Goal: Transaction & Acquisition: Download file/media

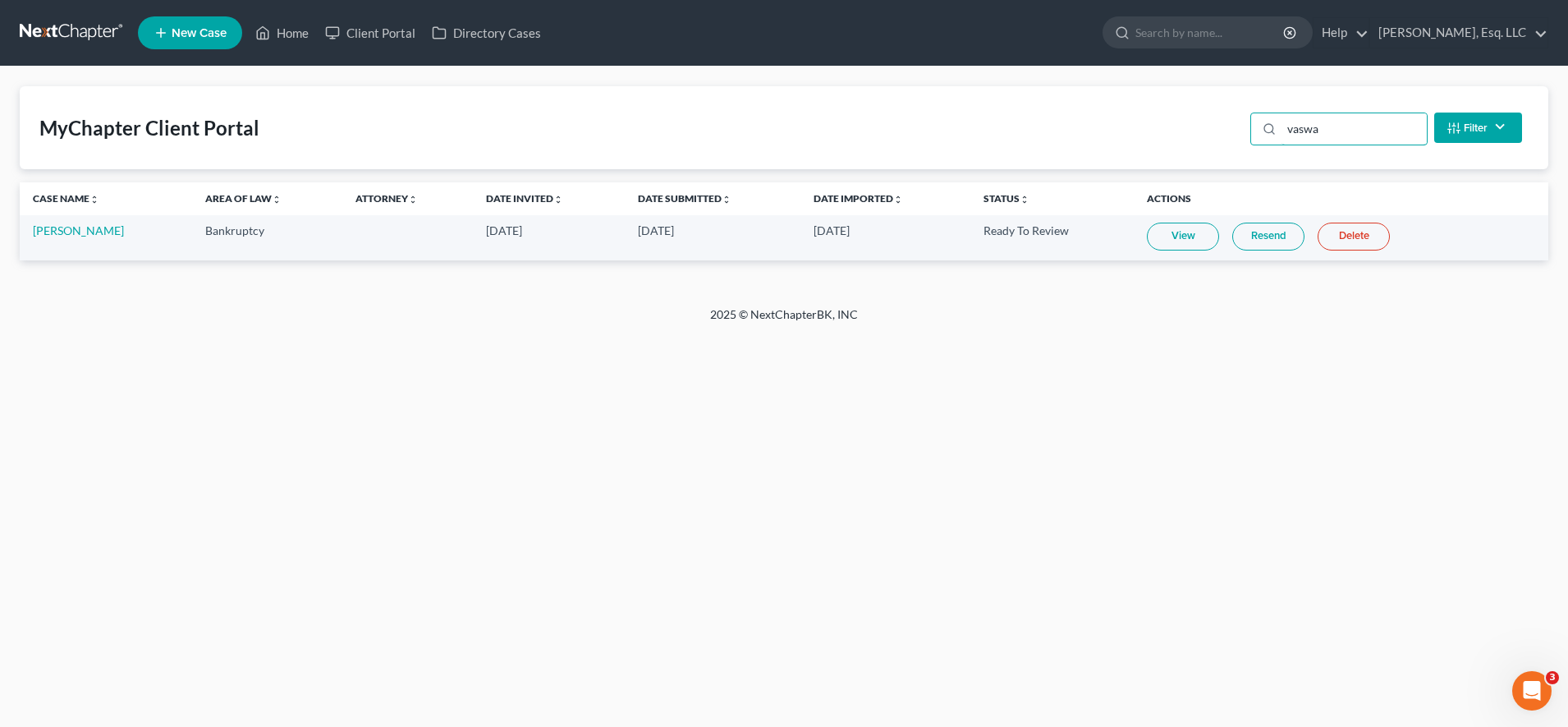
drag, startPoint x: 1355, startPoint y: 128, endPoint x: 1206, endPoint y: 153, distance: 151.1
click at [1206, 153] on div "MyChapter Client Portal vaswa Filter Status Filter... Invited In Progress Ready…" at bounding box center [784, 128] width 1529 height 83
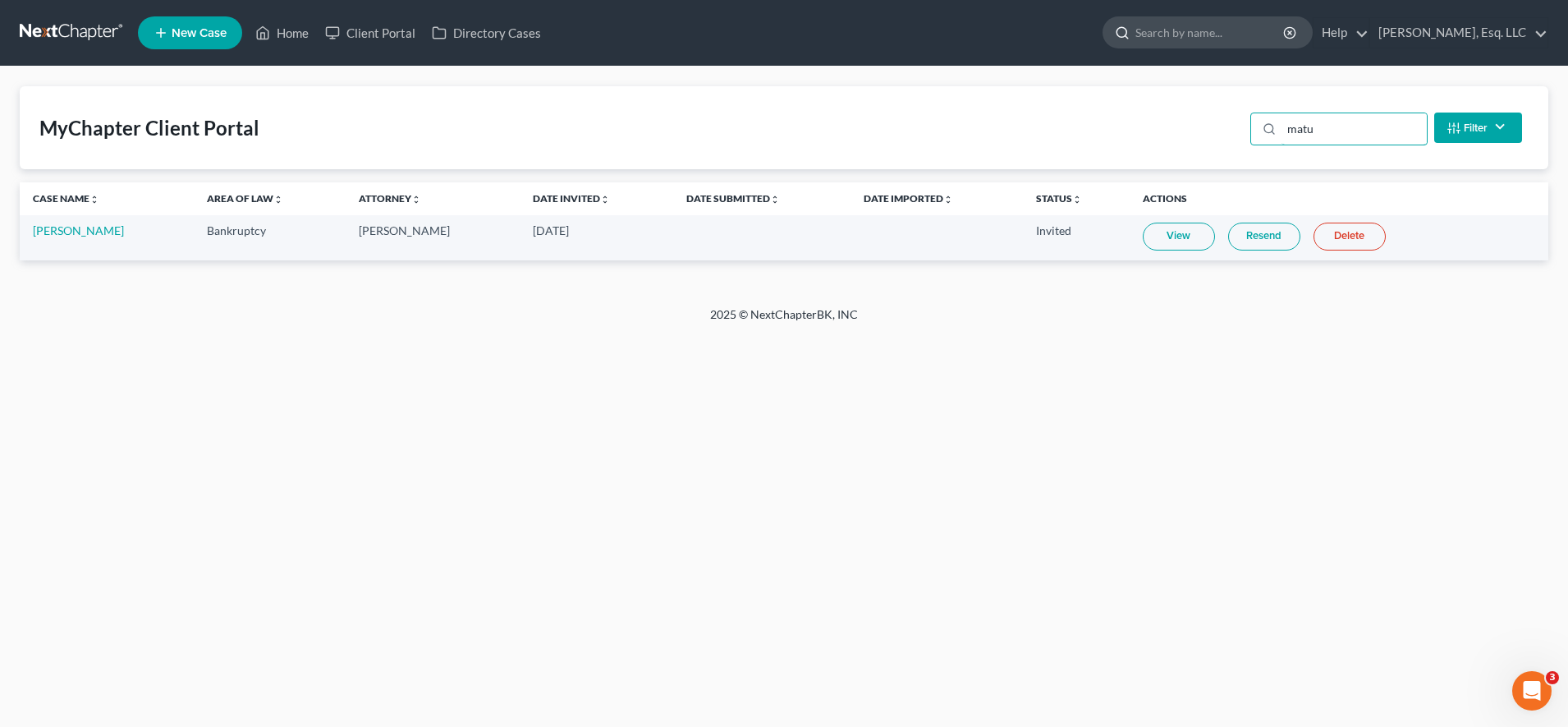
type input "matu"
click at [1266, 31] on input "search" at bounding box center [1211, 32] width 150 height 31
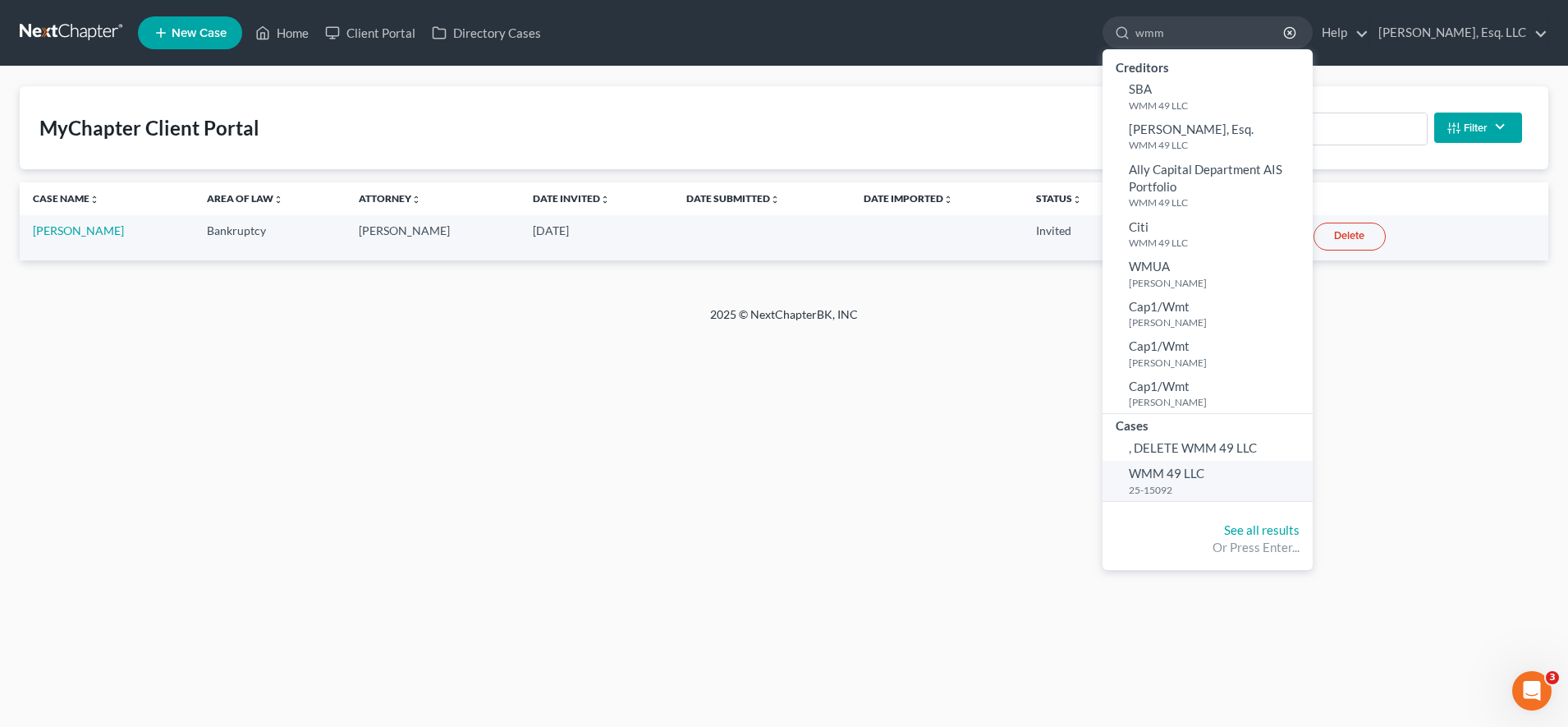
type input "wmm"
click at [1199, 486] on small "25-15092" at bounding box center [1218, 489] width 179 height 14
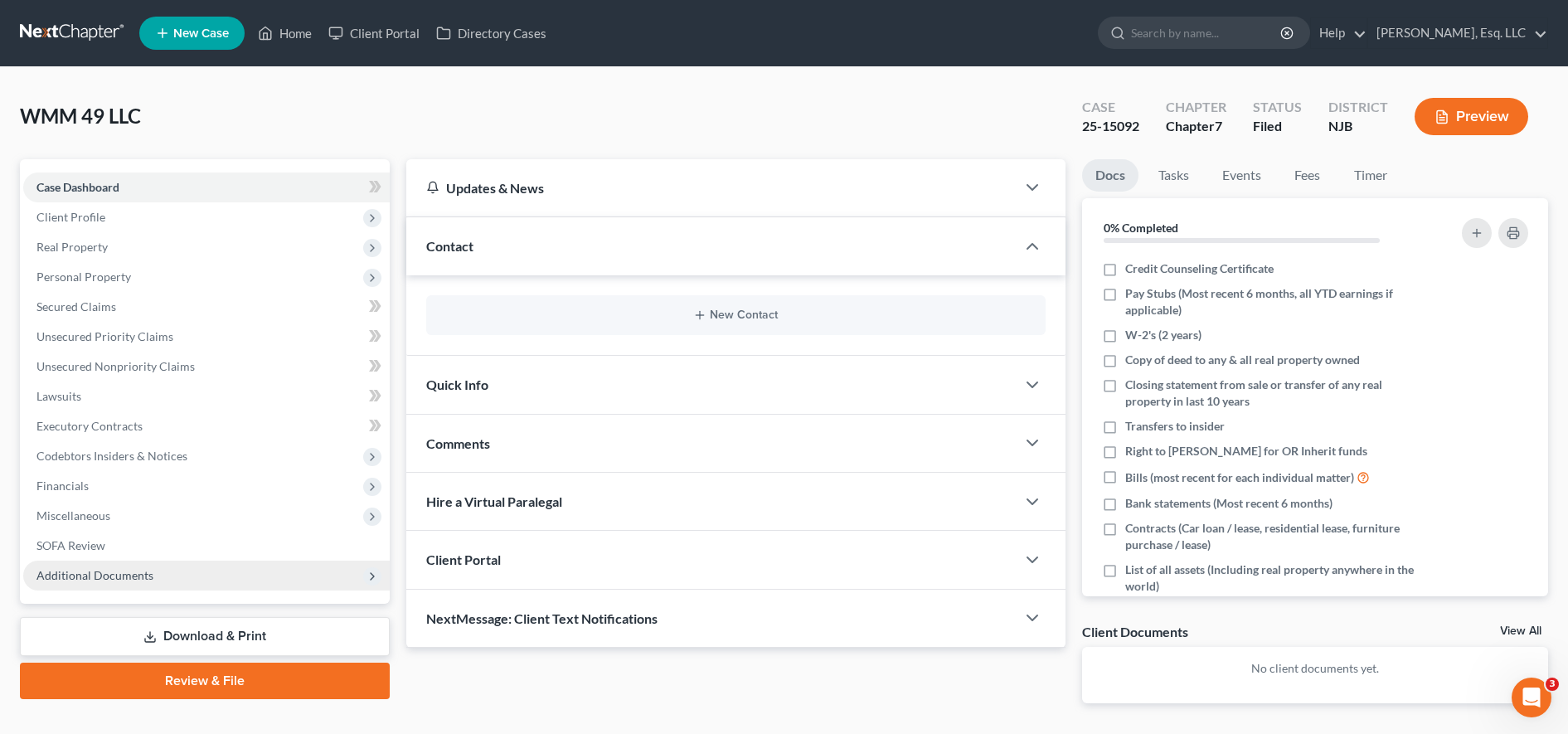
click at [136, 565] on span "Additional Documents" at bounding box center [207, 575] width 366 height 30
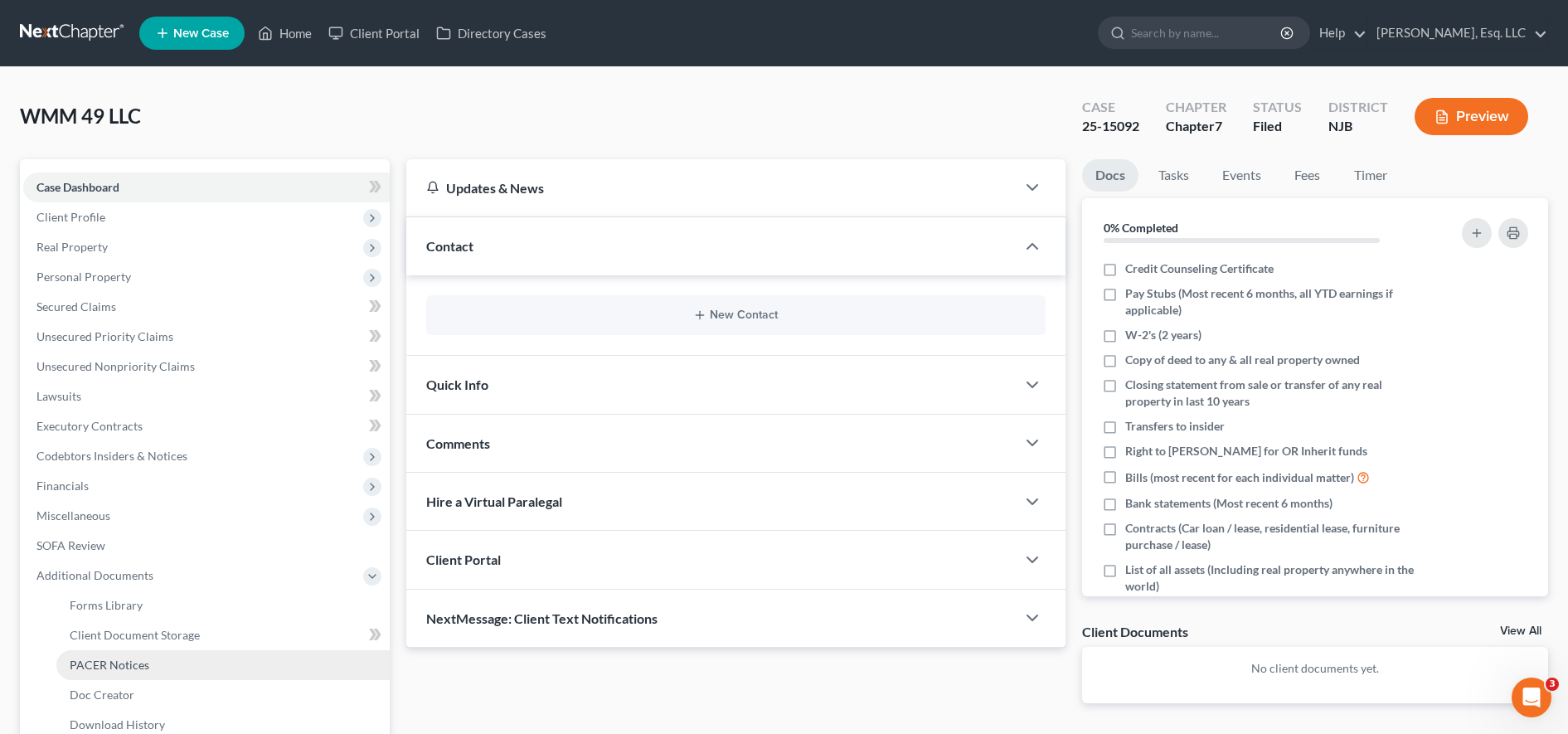
click at [116, 670] on span "PACER Notices" at bounding box center [109, 664] width 79 height 14
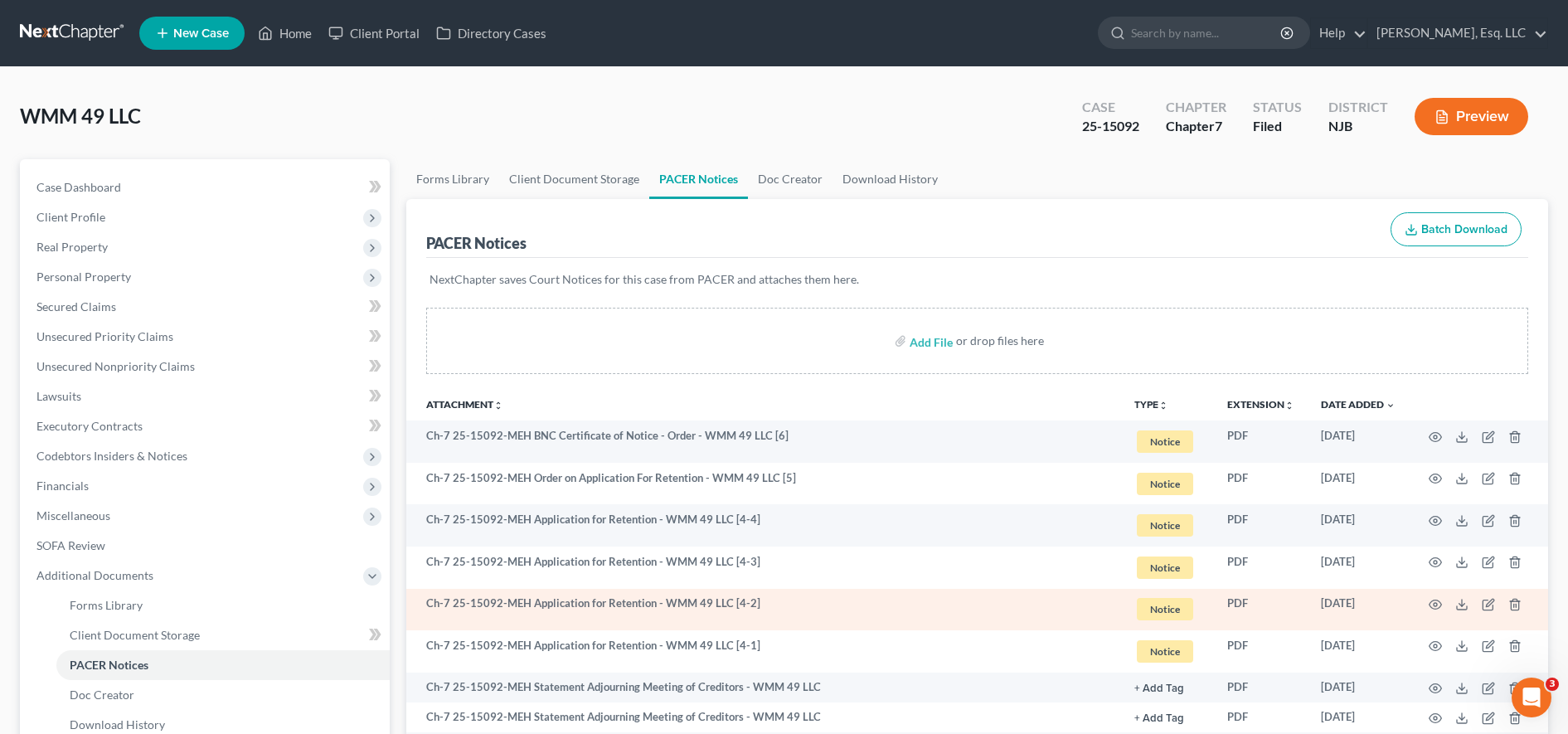
scroll to position [253, 0]
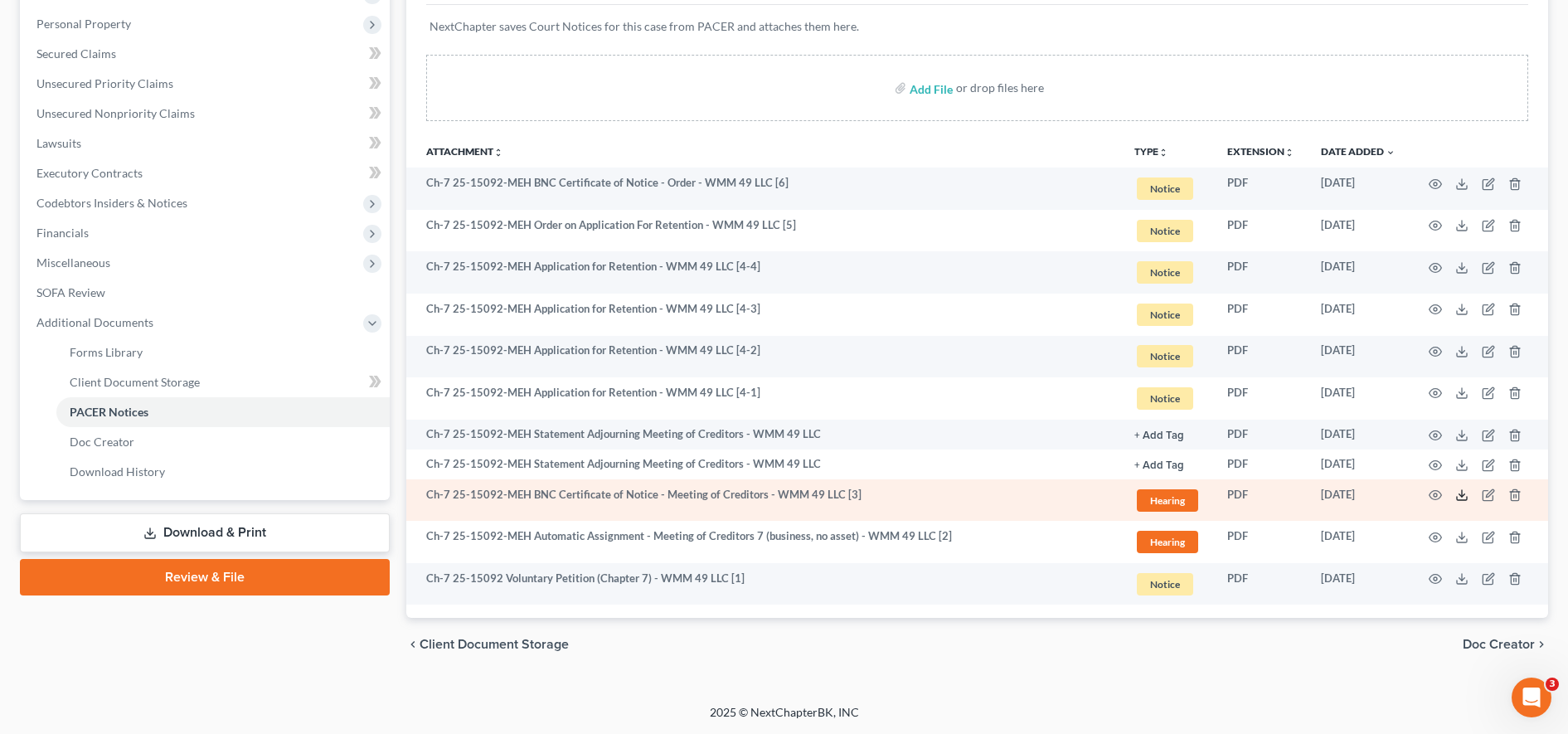
click at [1464, 492] on icon at bounding box center [1462, 495] width 13 height 13
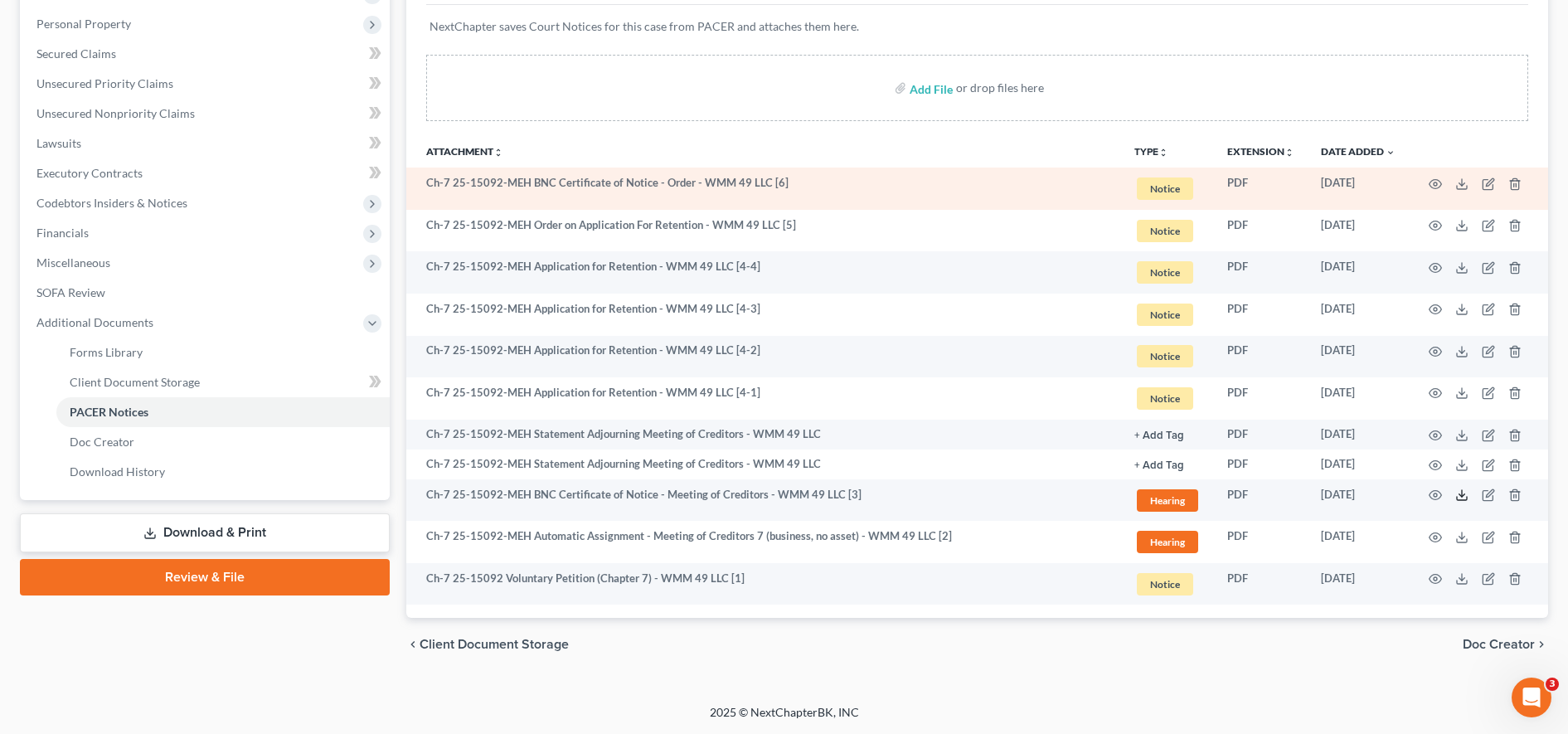
scroll to position [0, 0]
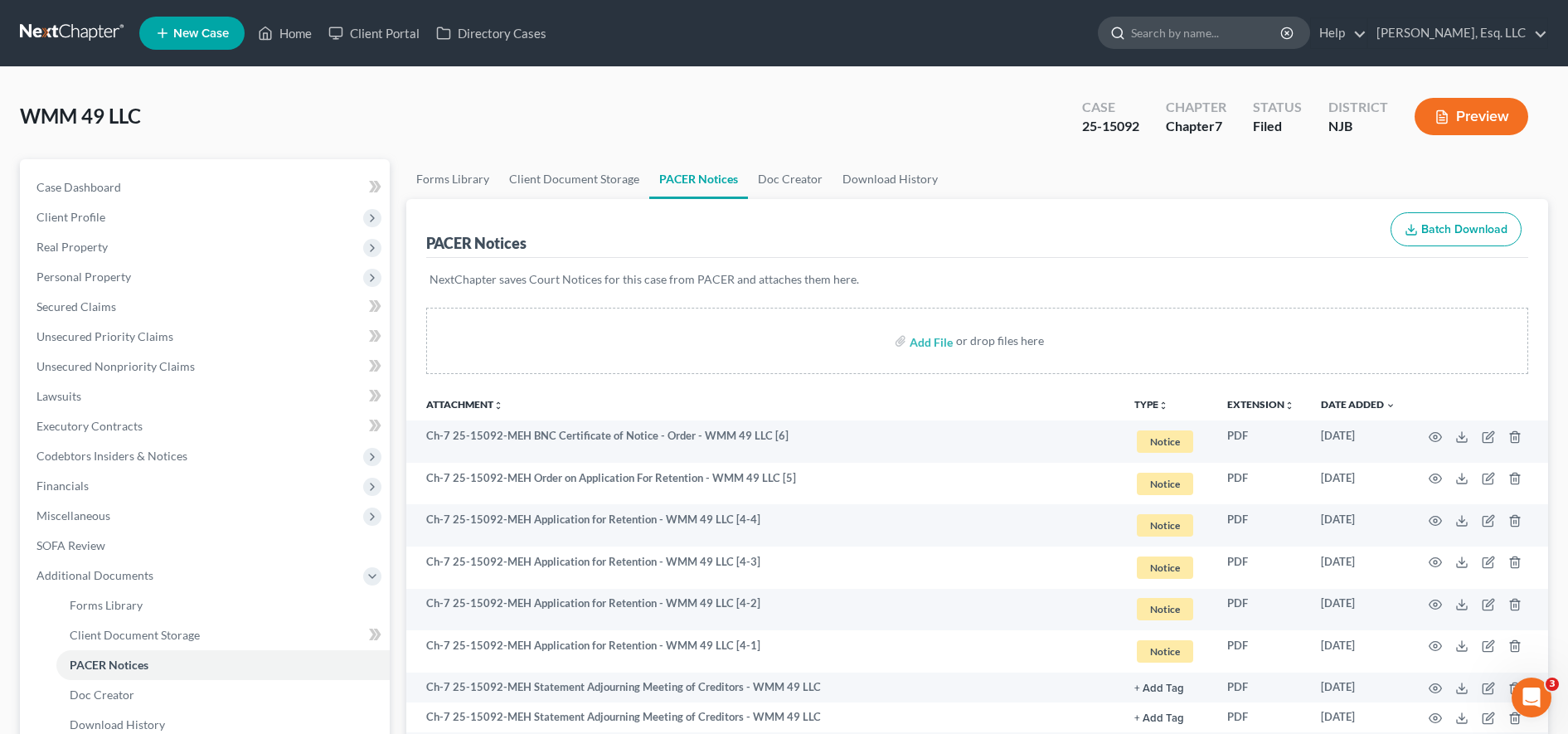
click at [1194, 34] on input "search" at bounding box center [1207, 33] width 151 height 31
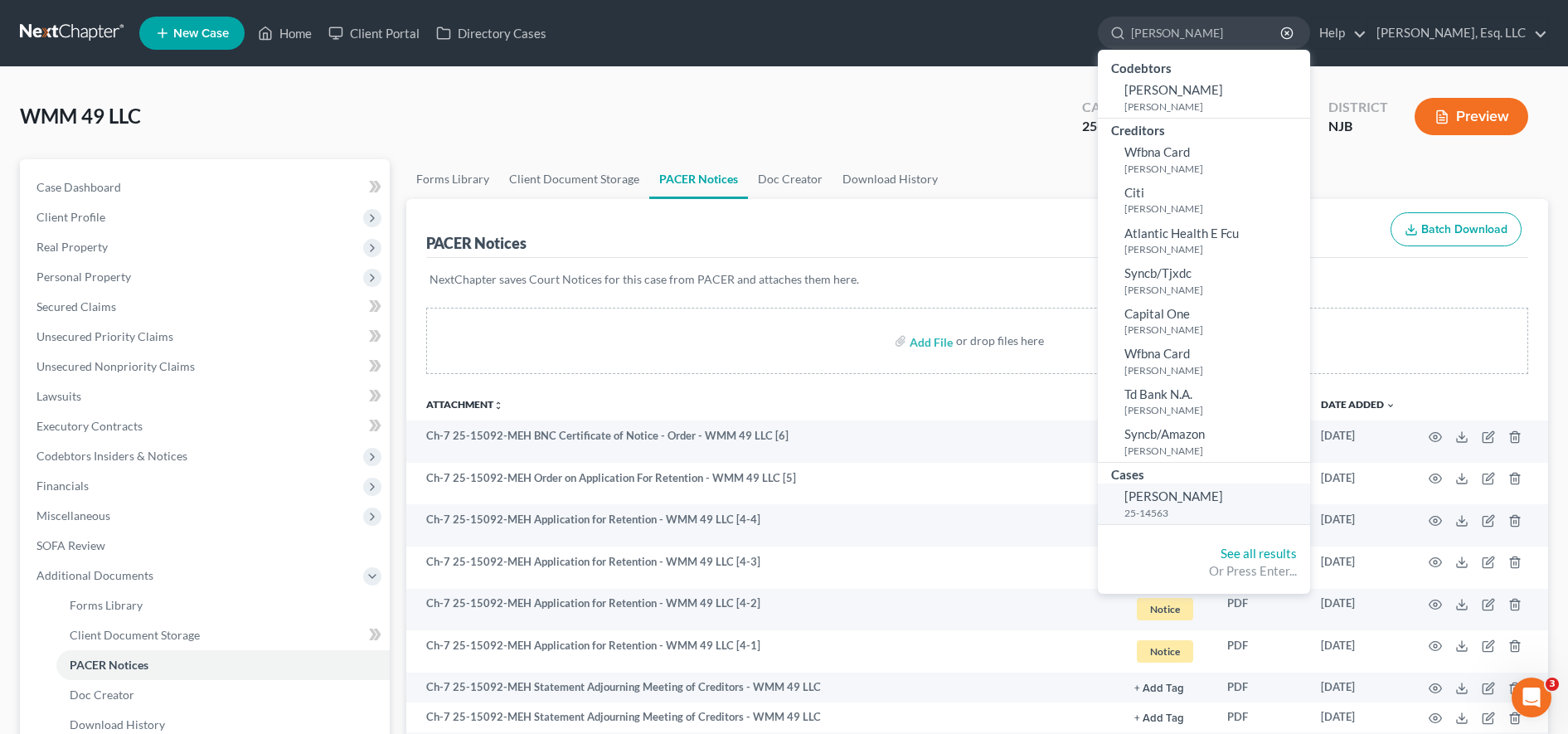
type input "parra"
click at [1181, 499] on span "Parra, Rafael" at bounding box center [1175, 496] width 99 height 15
select select "0"
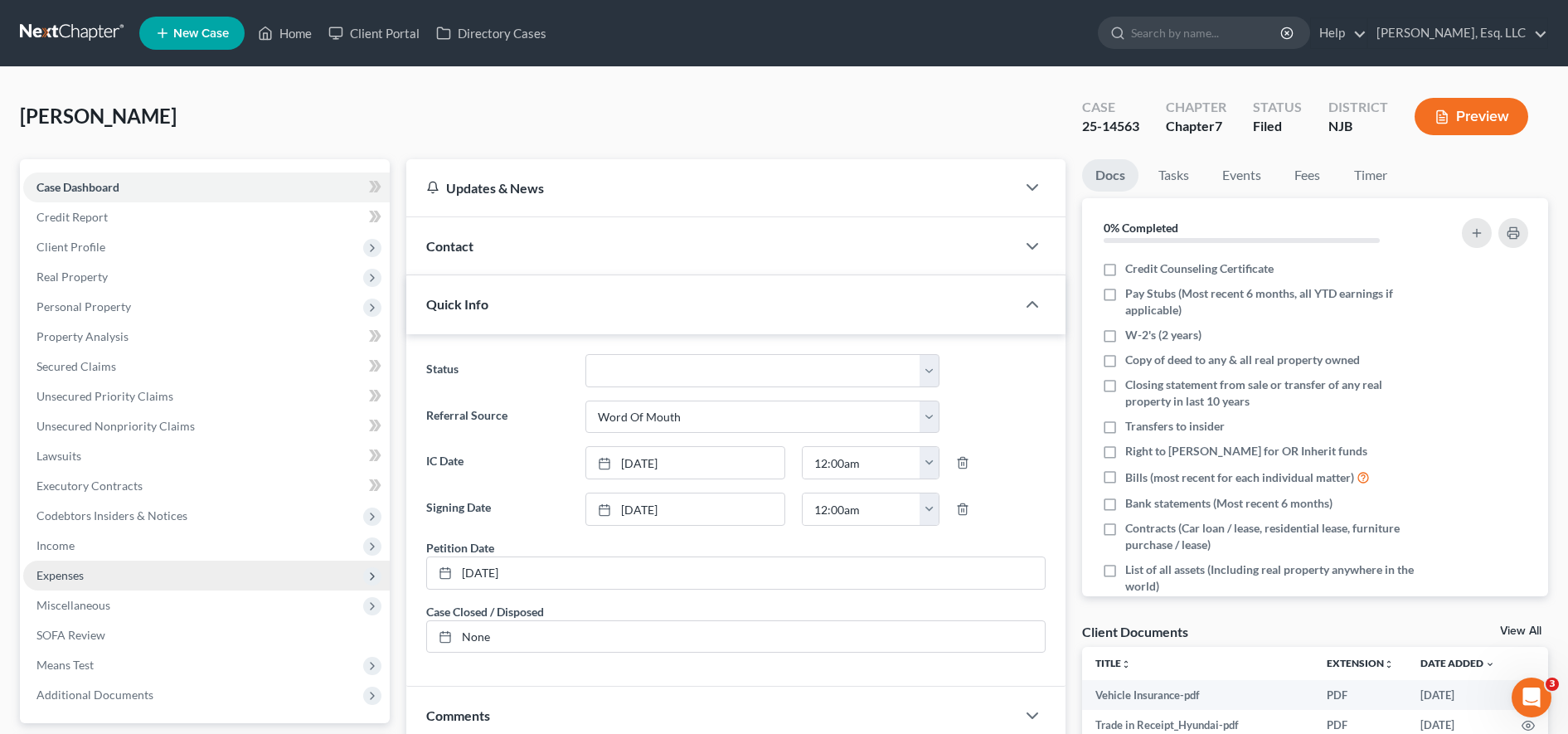
scroll to position [352, 0]
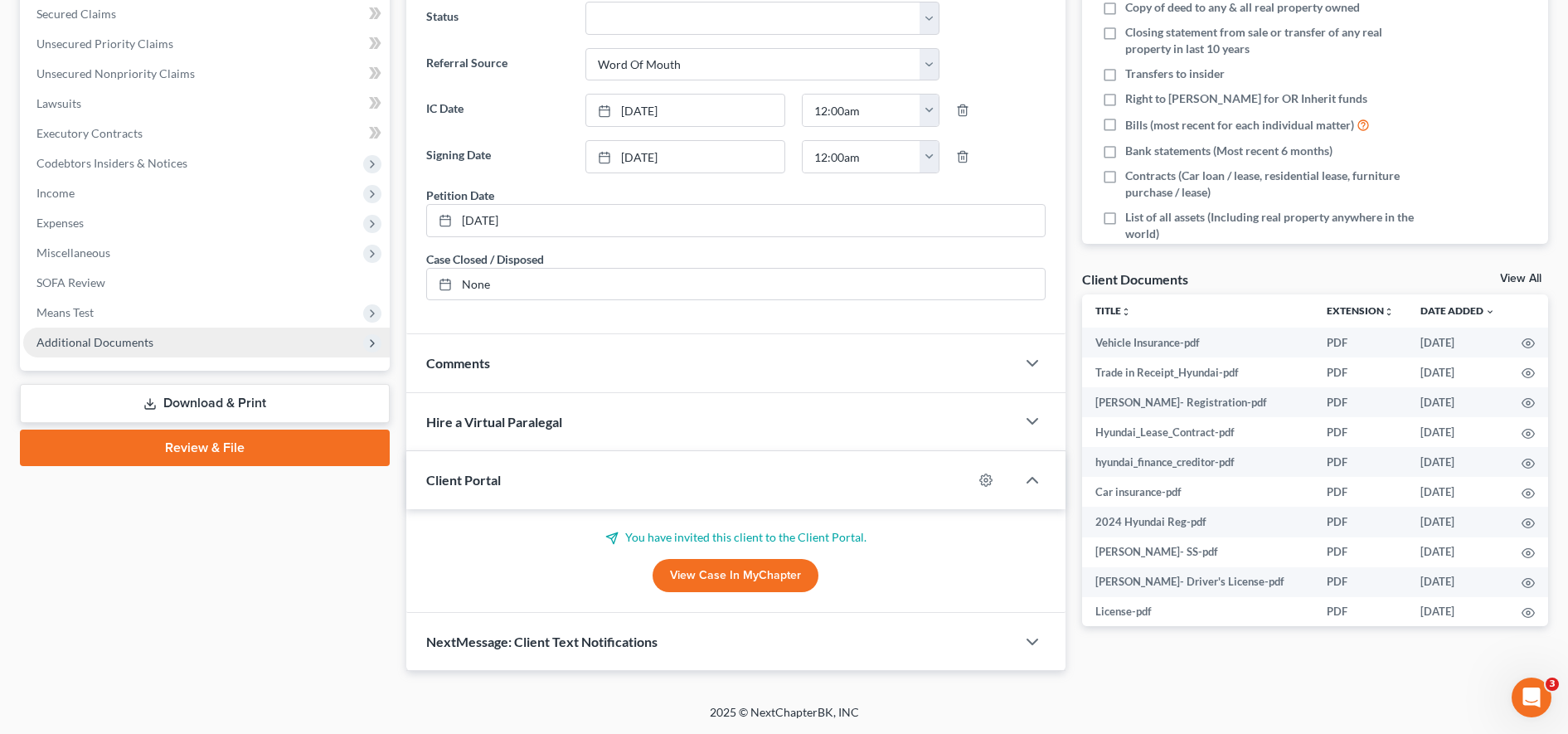
click at [163, 342] on span "Additional Documents" at bounding box center [207, 343] width 366 height 30
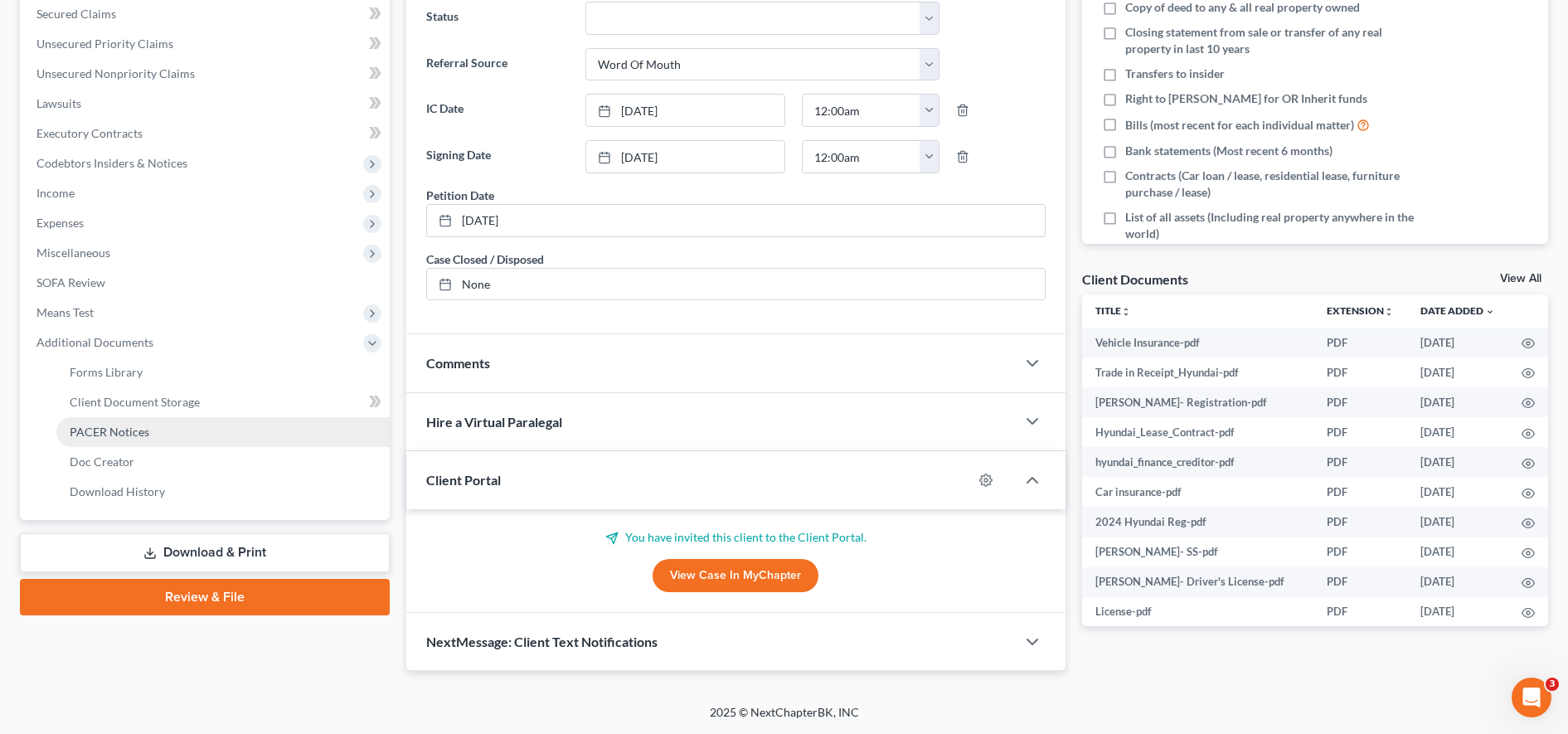
click at [143, 431] on span "PACER Notices" at bounding box center [109, 431] width 79 height 14
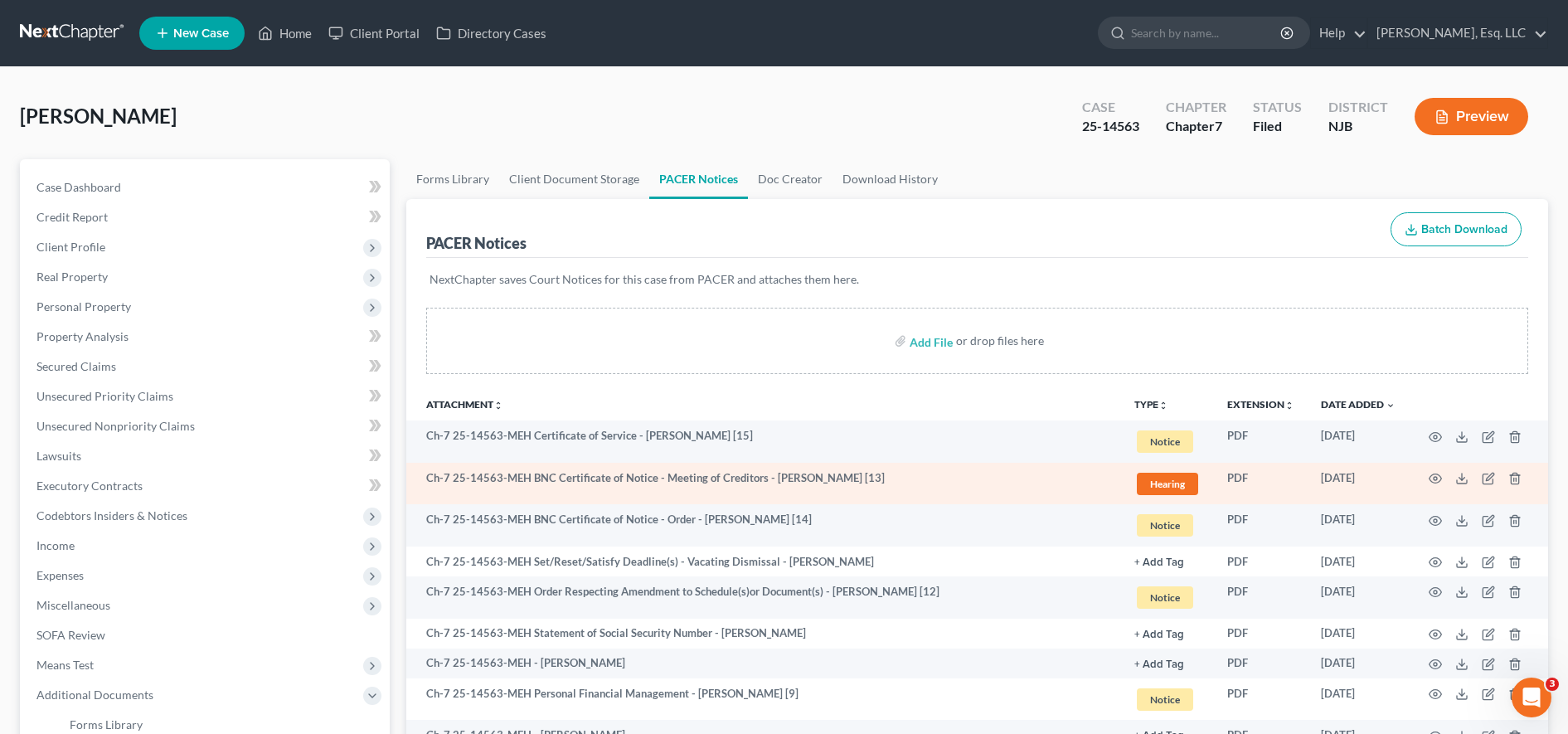
scroll to position [445, 0]
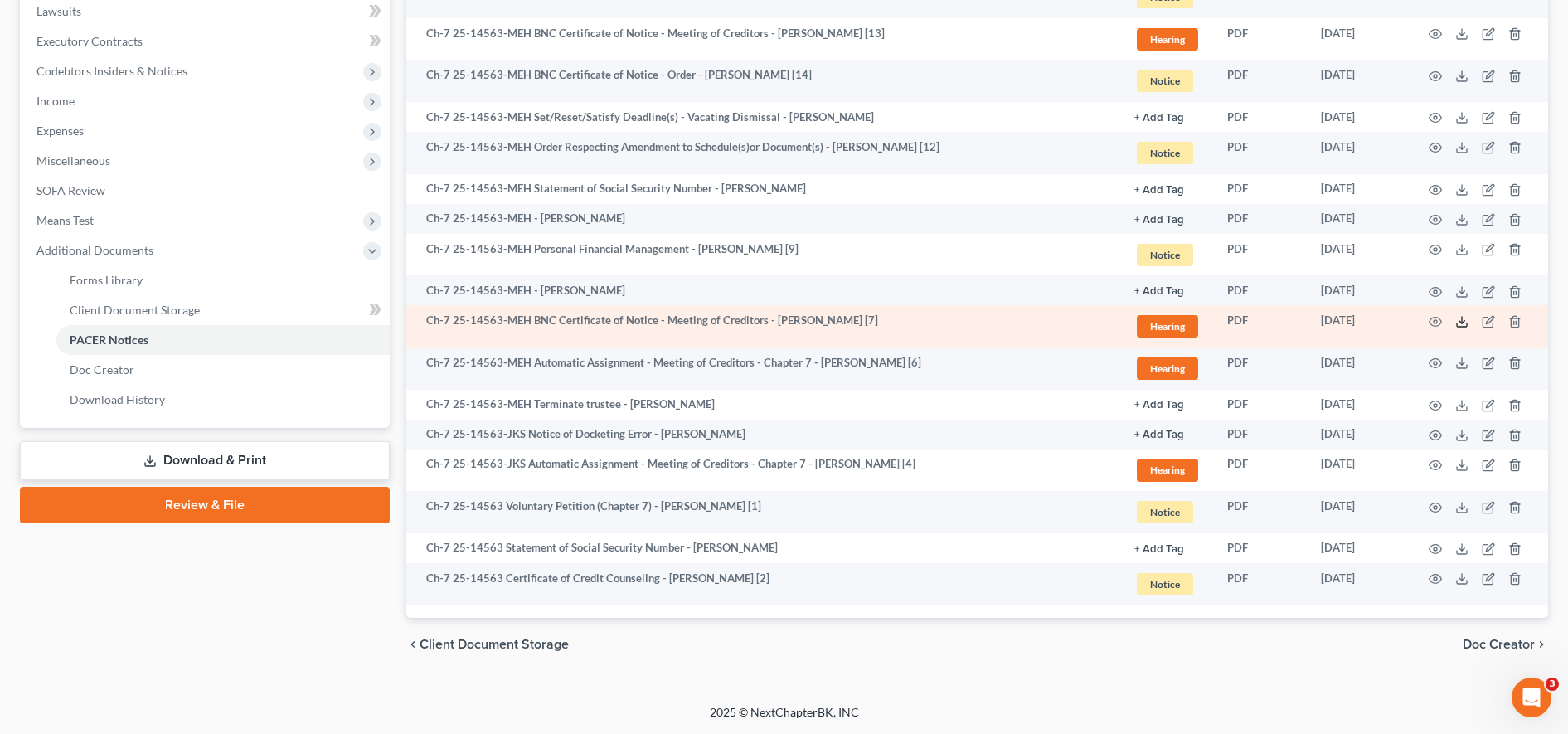
click at [1461, 324] on icon at bounding box center [1462, 321] width 13 height 13
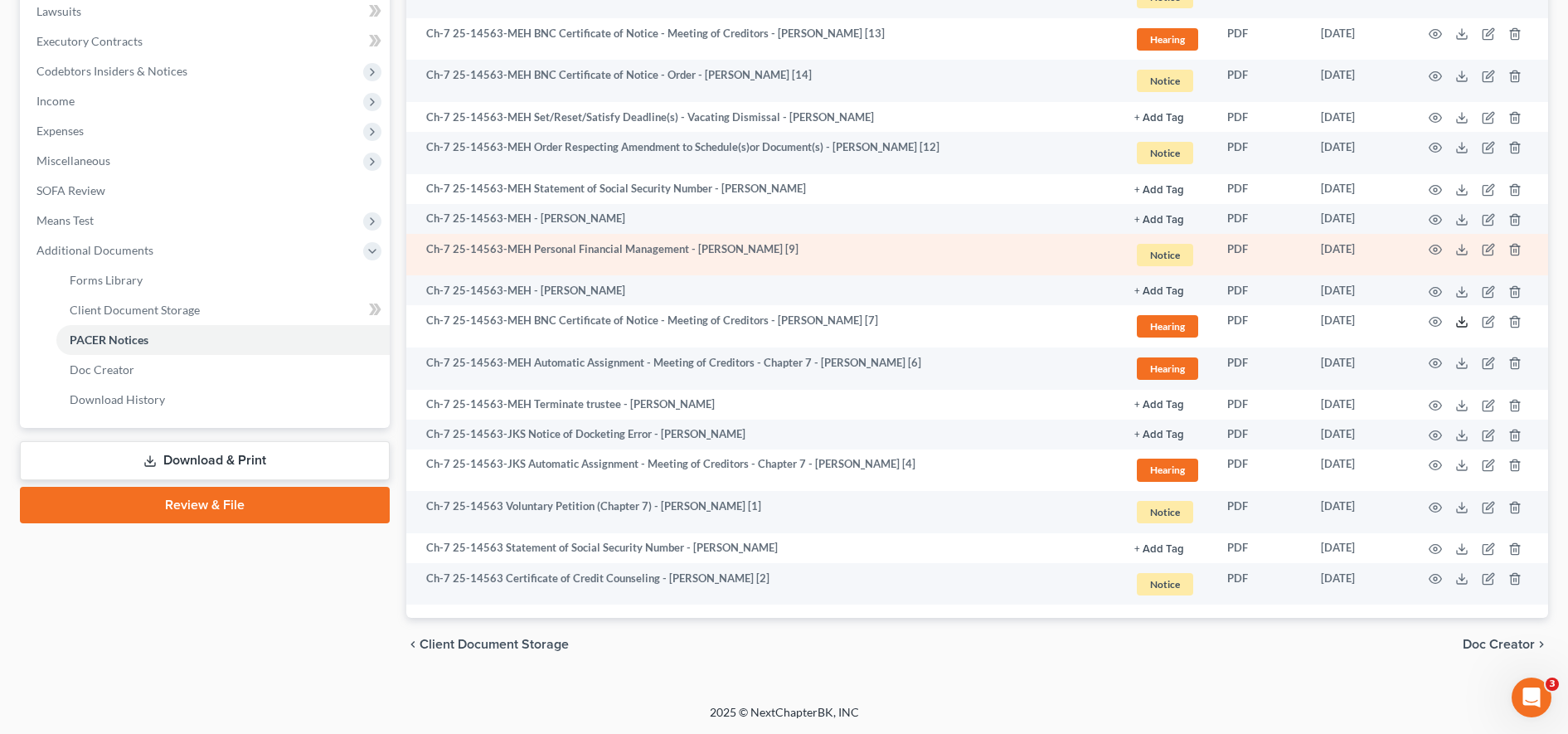
scroll to position [0, 0]
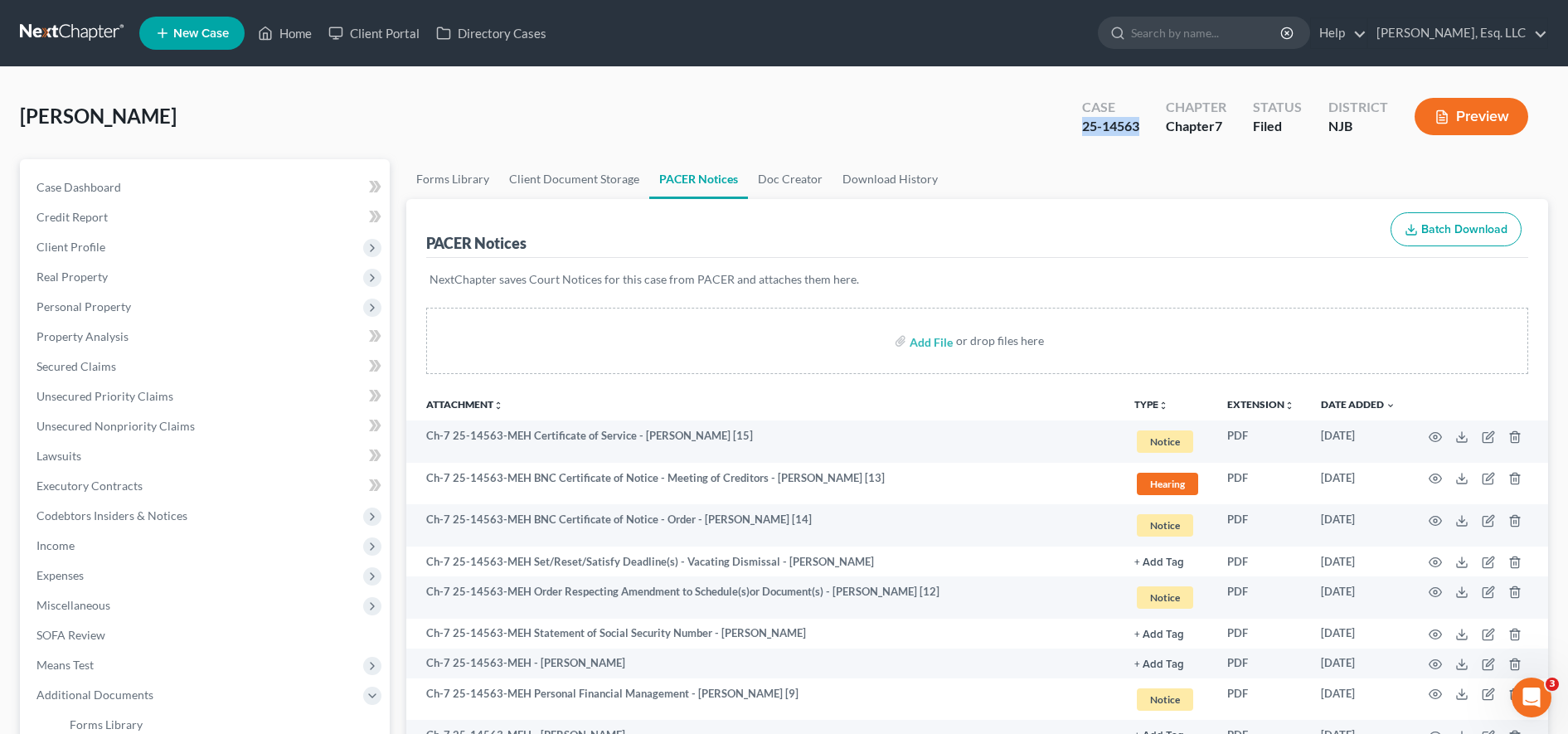
drag, startPoint x: 1074, startPoint y: 130, endPoint x: 1145, endPoint y: 121, distance: 71.6
click at [1145, 121] on div "Case 25-14563" at bounding box center [1111, 118] width 84 height 49
copy div "25-14563"
